Goal: Check status: Check status

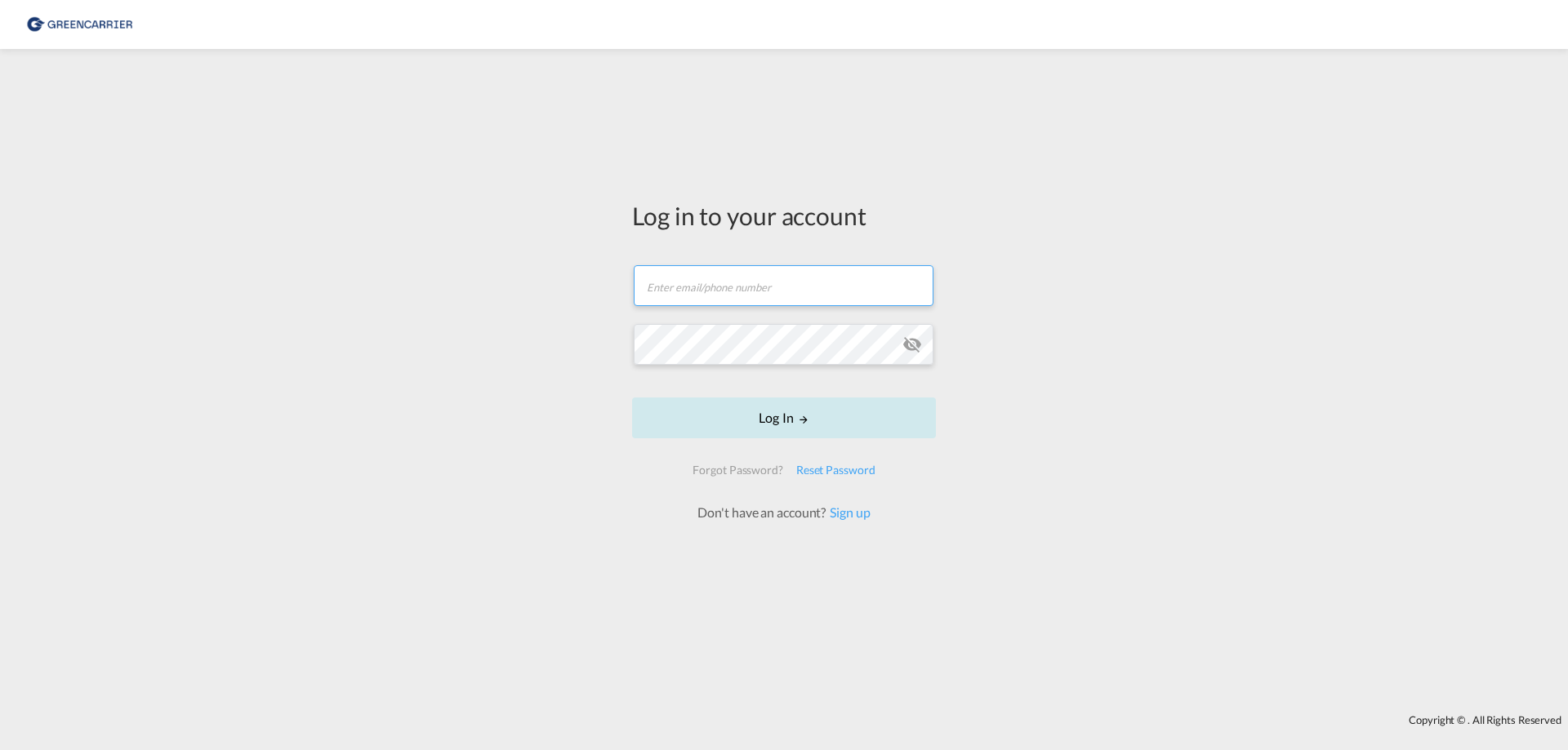
type input "[EMAIL_ADDRESS][DOMAIN_NAME]"
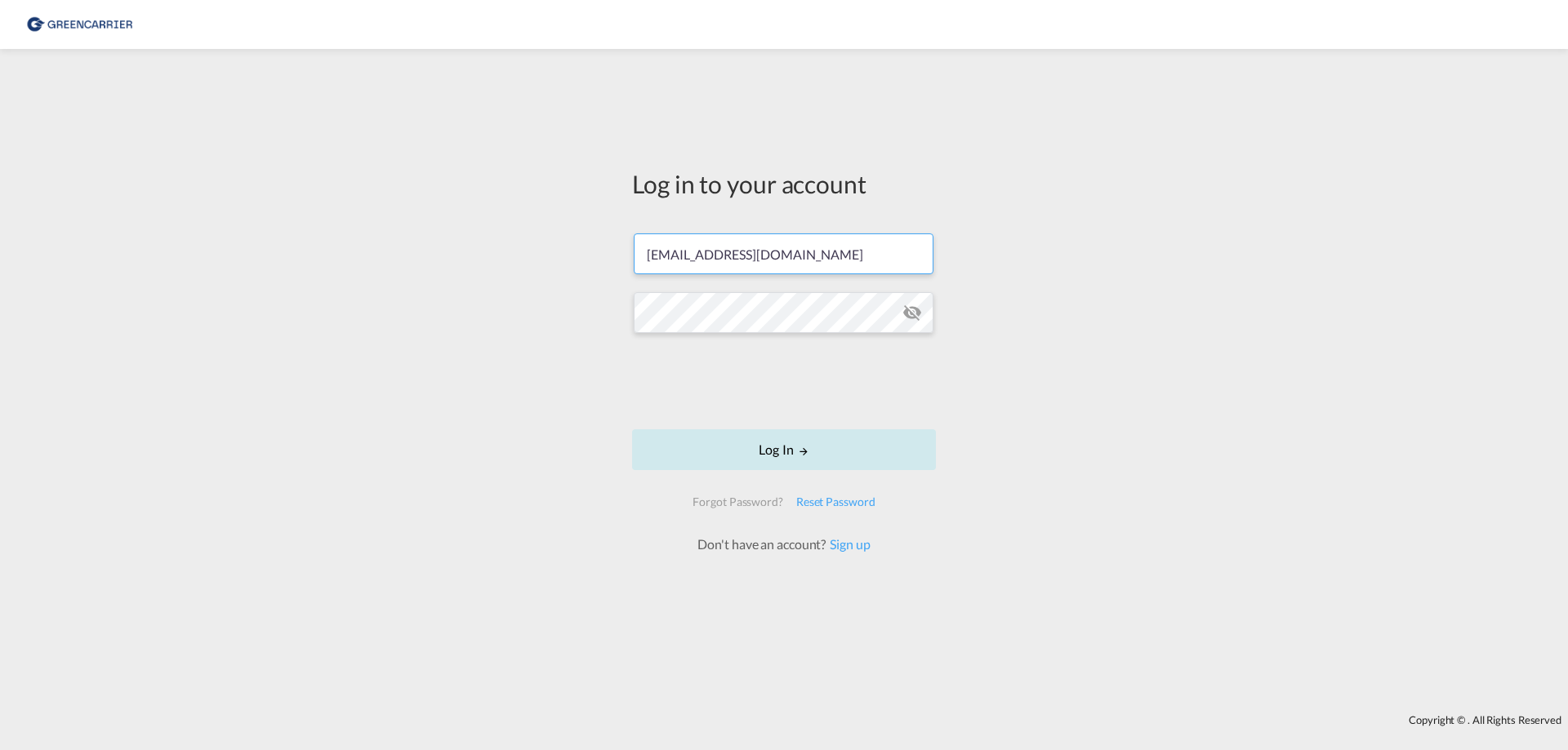
click at [778, 424] on form "export.ocean@globecargo.de Log In Forgot Password? Reset Password Don't have an…" at bounding box center [784, 385] width 304 height 337
click at [798, 451] on md-icon "LOGIN" at bounding box center [804, 452] width 12 height 12
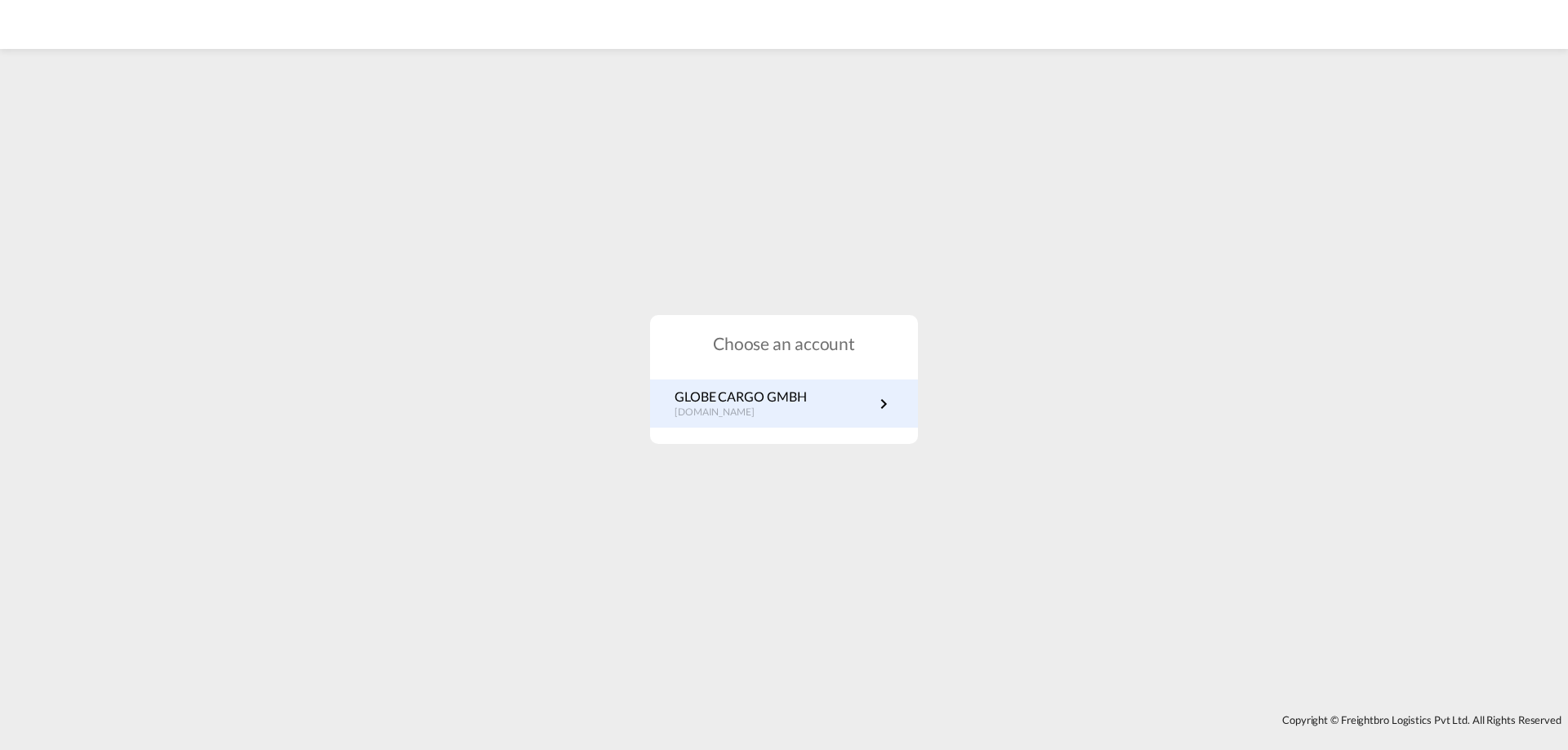
click at [761, 393] on p "GLOBE CARGO GMBH" at bounding box center [740, 396] width 132 height 18
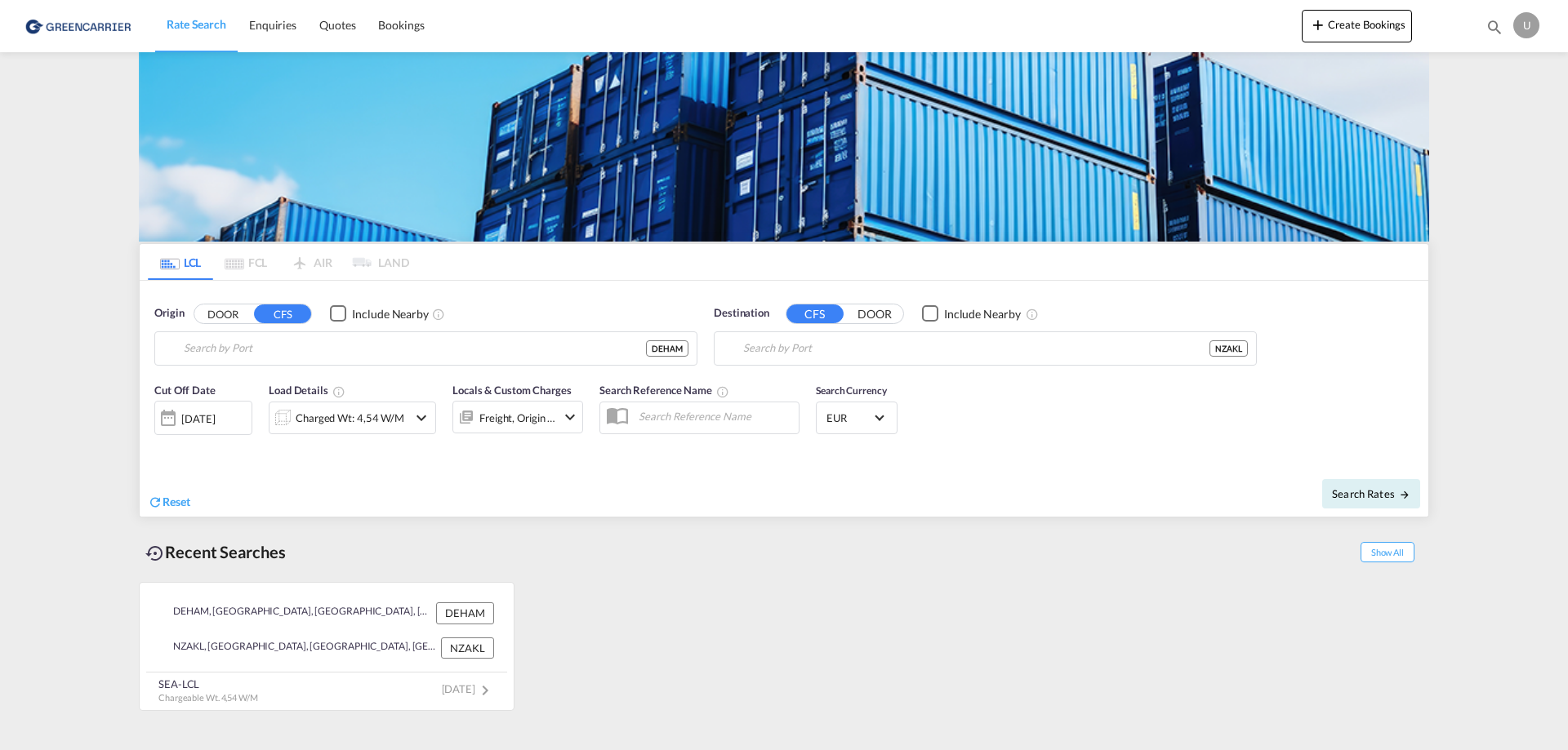
type input "[GEOGRAPHIC_DATA], [GEOGRAPHIC_DATA]"
type input "[GEOGRAPHIC_DATA], NZAKL"
drag, startPoint x: 0, startPoint y: 0, endPoint x: 757, endPoint y: 574, distance: 950.0
click at [757, 574] on div "DEHAM, [GEOGRAPHIC_DATA], [GEOGRAPHIC_DATA], [GEOGRAPHIC_DATA], [GEOGRAPHIC_DAT…" at bounding box center [784, 642] width 1290 height 137
click at [396, 22] on span "Bookings" at bounding box center [401, 25] width 46 height 14
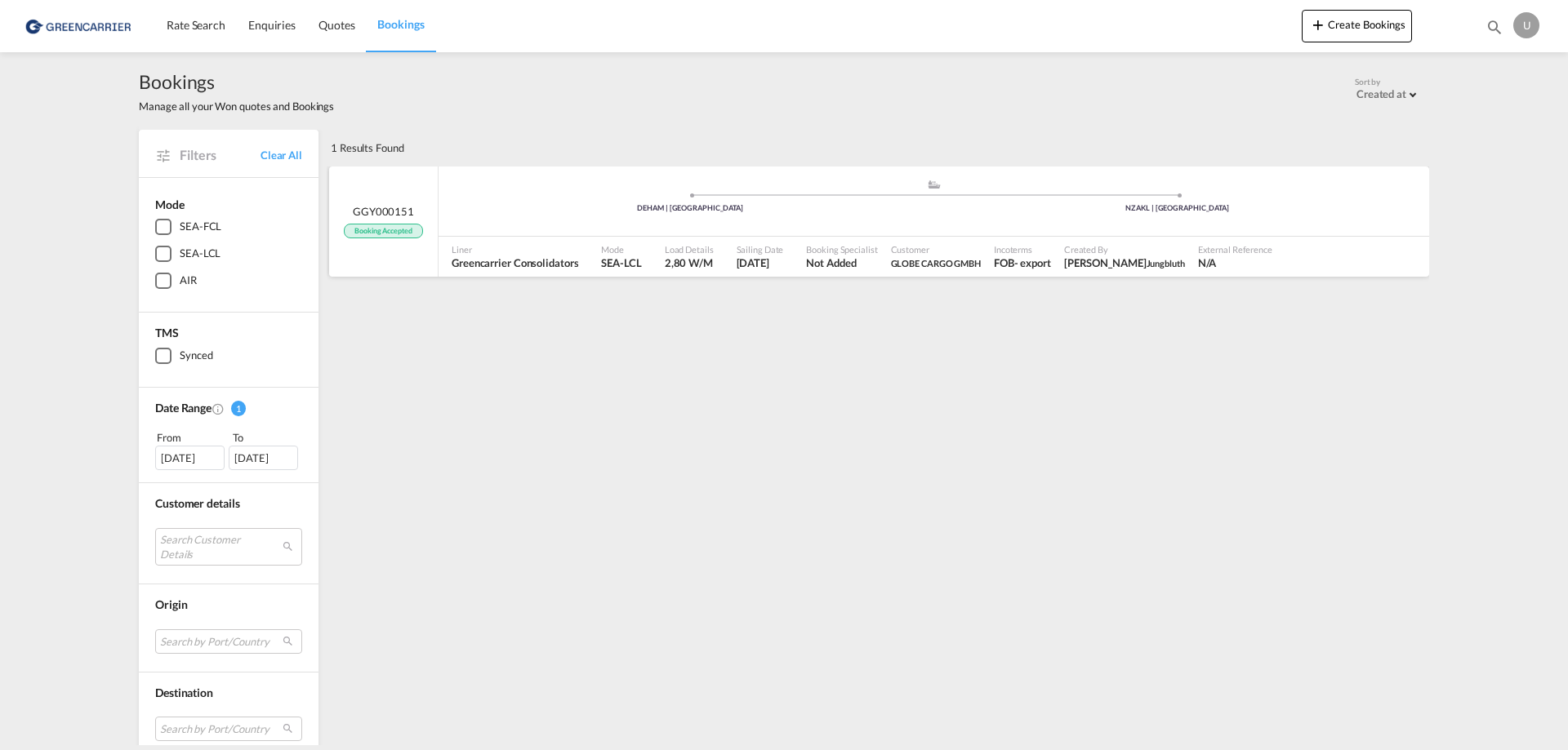
click at [506, 253] on span "Liner" at bounding box center [515, 250] width 127 height 12
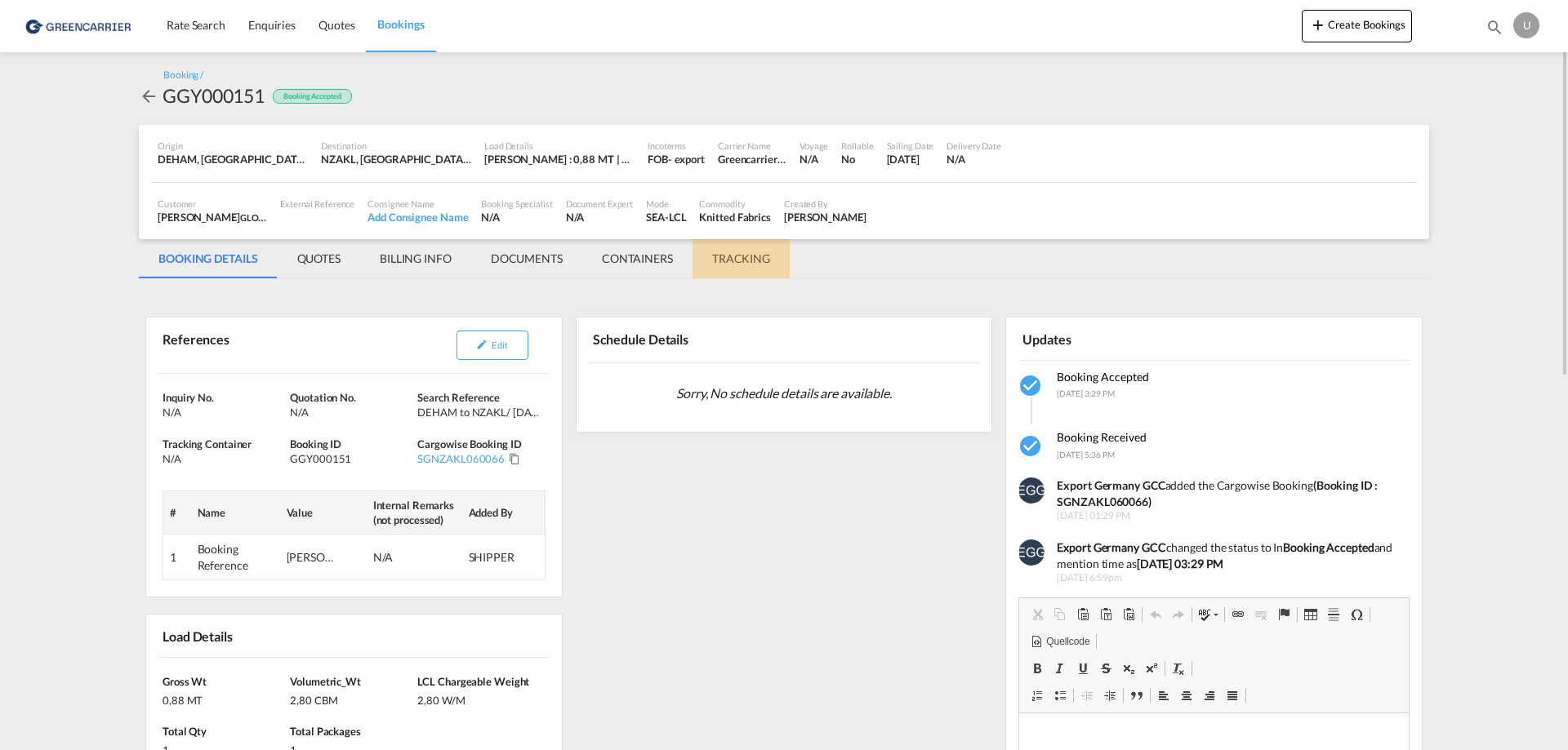
click at [749, 257] on md-tab-item "TRACKING" at bounding box center [741, 259] width 97 height 40
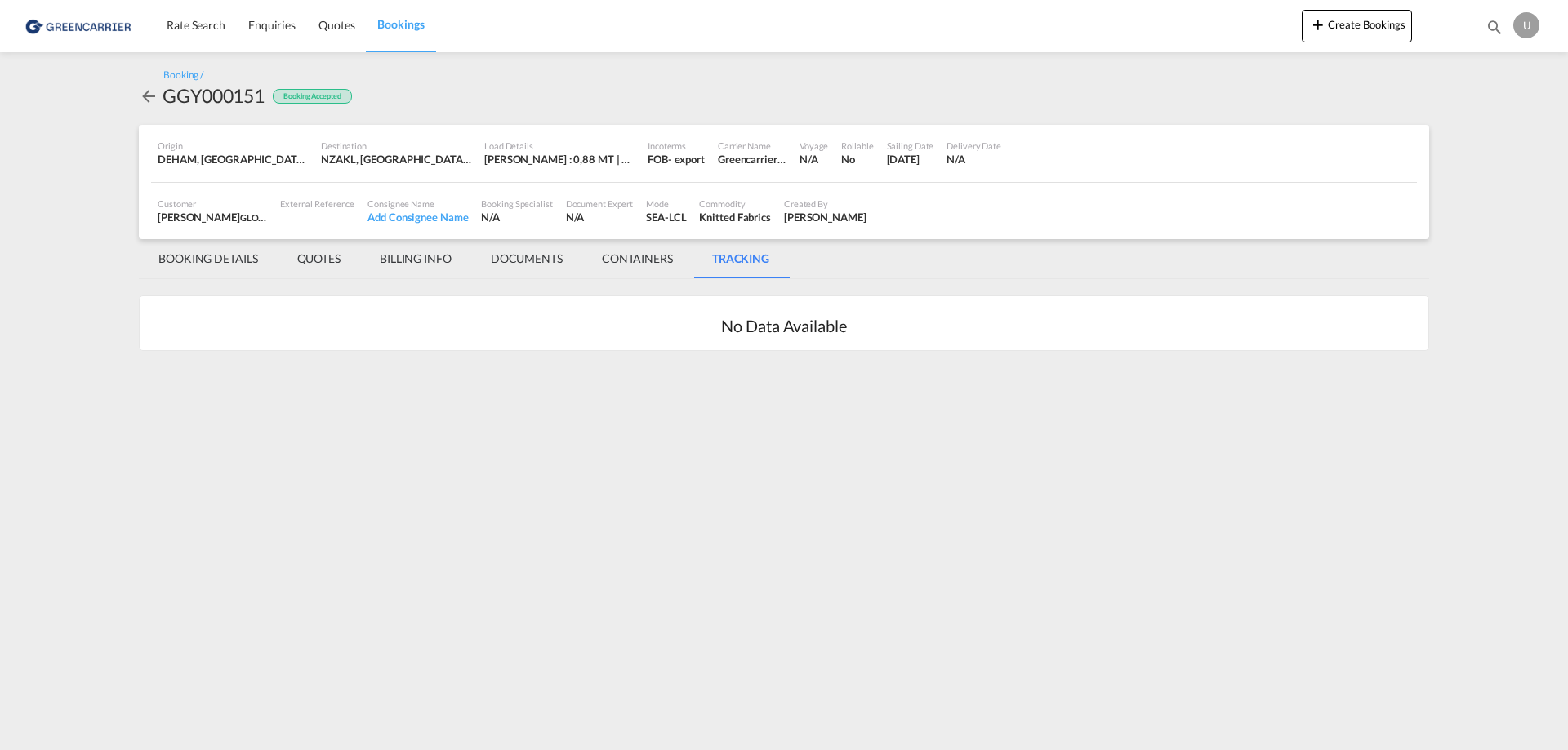
click at [151, 96] on md-icon "icon-arrow-left" at bounding box center [149, 96] width 20 height 20
